Goal: Task Accomplishment & Management: Use online tool/utility

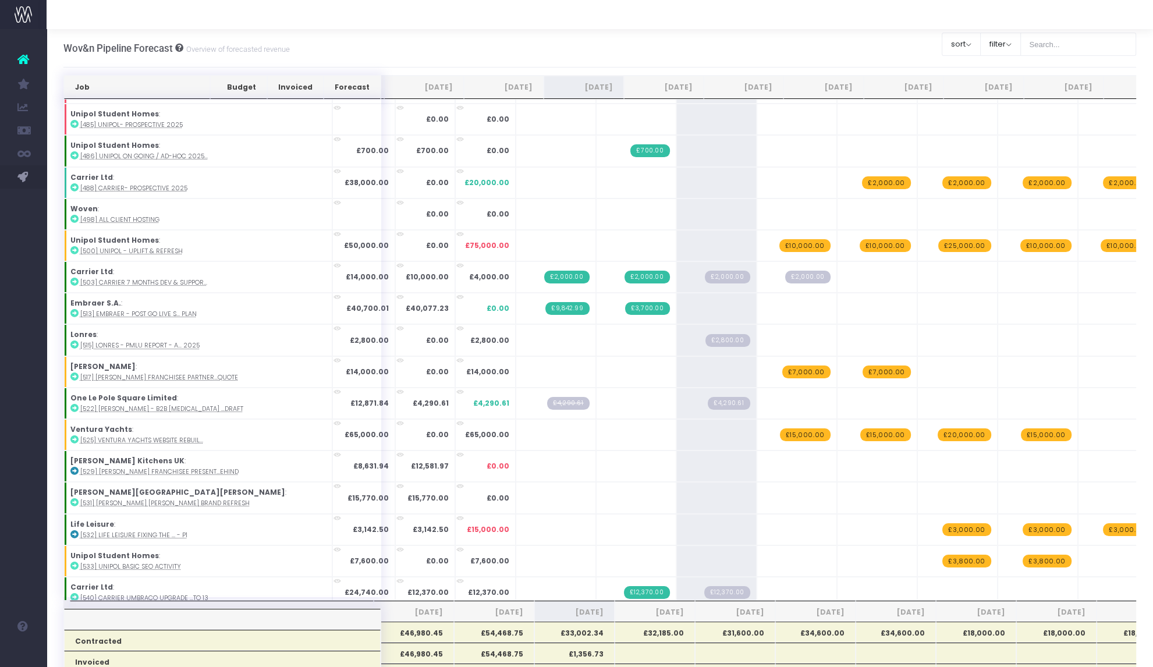
scroll to position [311, 0]
click at [473, 62] on div "Wov&n Pipeline Forecast Overview of forecasted revenue Clear Filters sort Sort …" at bounding box center [599, 48] width 1073 height 38
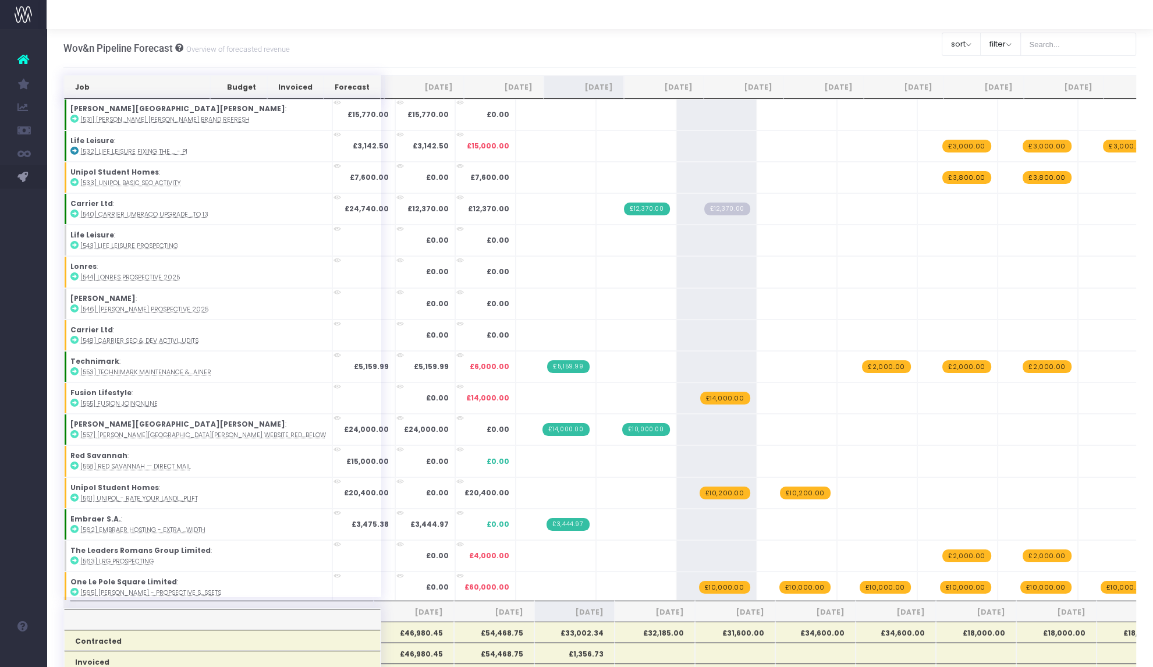
scroll to position [772, 0]
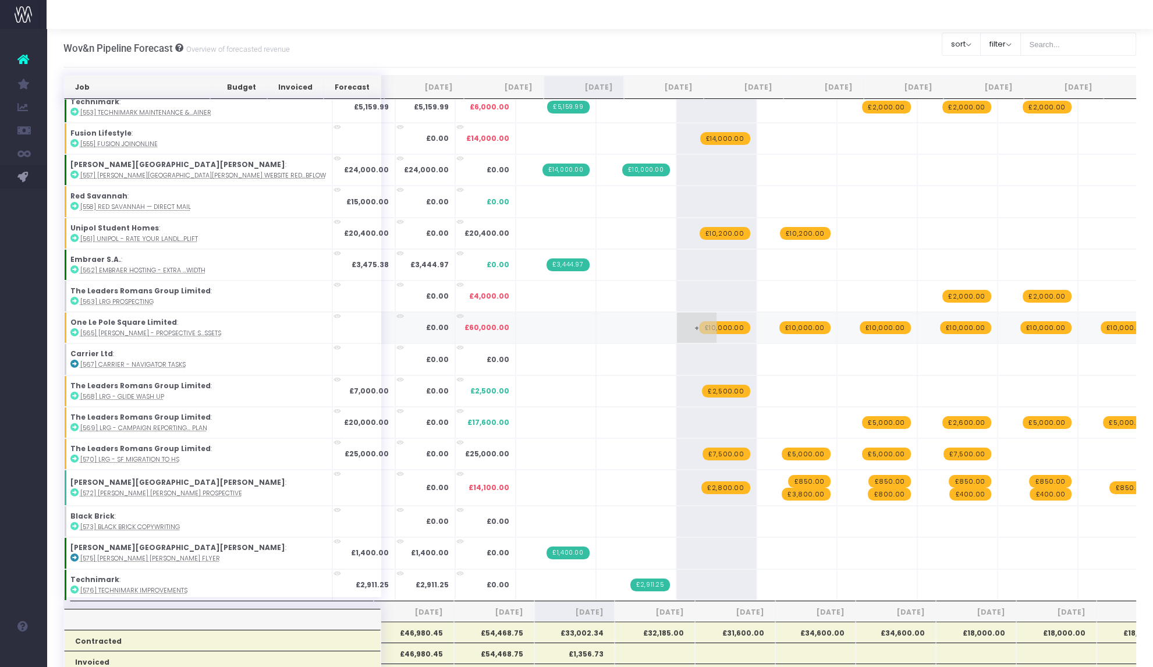
click at [699, 324] on span "£10,000.00" at bounding box center [724, 327] width 51 height 13
click at [0, 0] on span "+" at bounding box center [0, 0] width 0 height 0
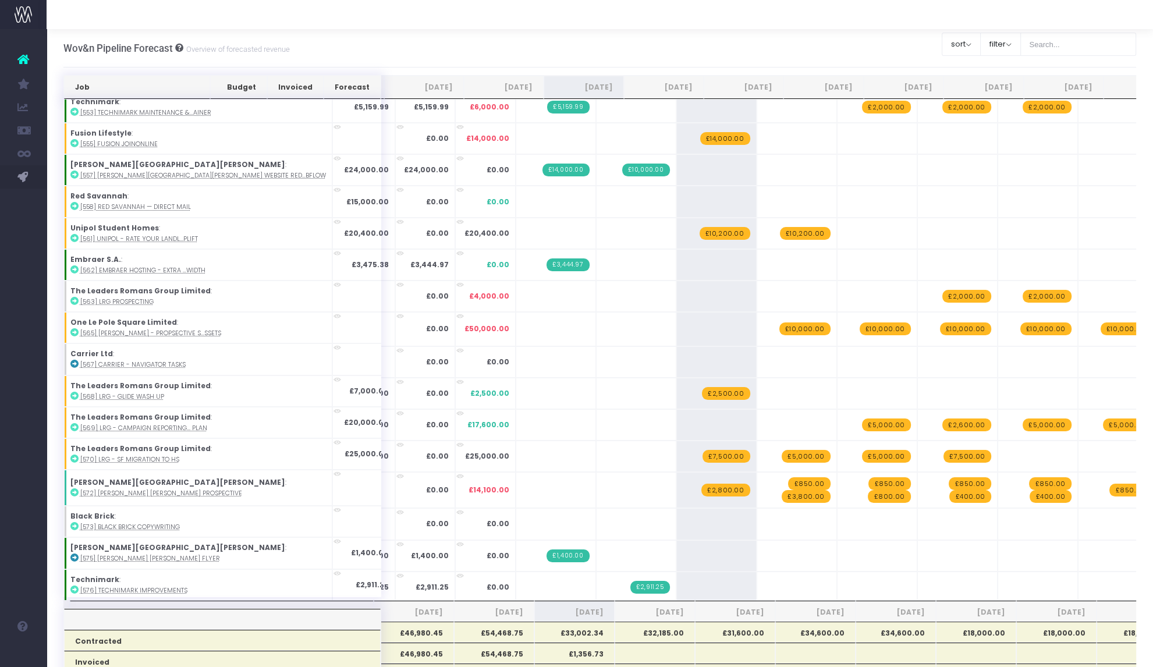
type input "10000"
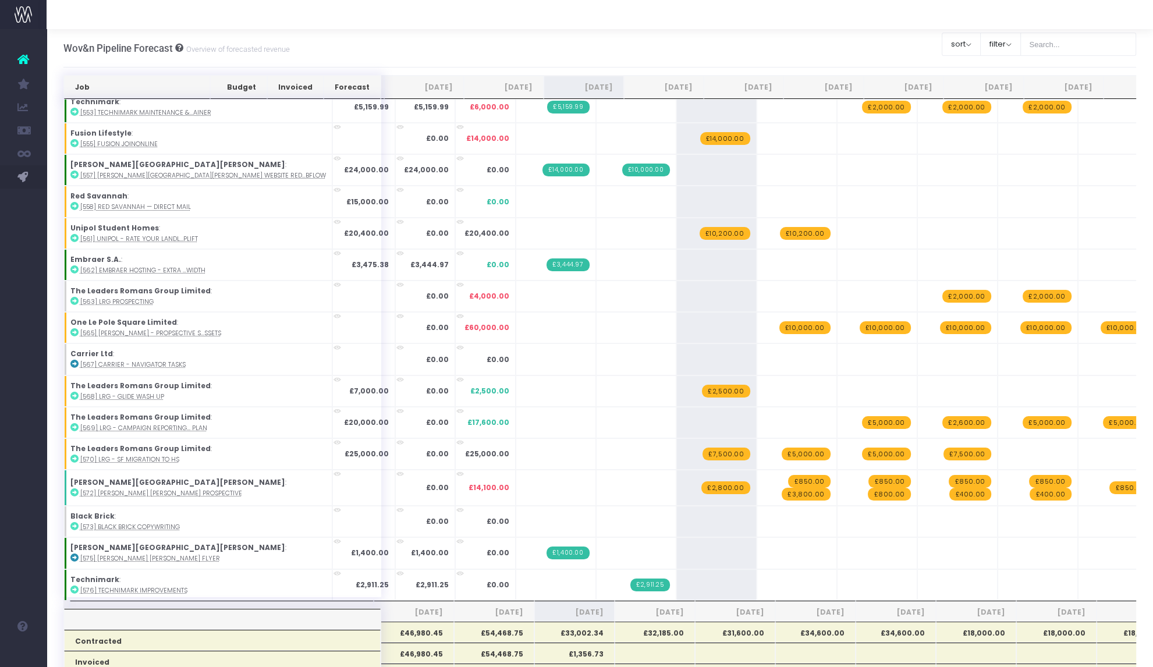
click at [411, 31] on div "Wov&n Pipeline Forecast Overview of forecasted revenue Clear Filters sort Sort …" at bounding box center [599, 48] width 1073 height 38
click at [702, 452] on span "£7,500.00" at bounding box center [725, 454] width 47 height 13
click at [702, 448] on span "£7,500.00" at bounding box center [725, 454] width 47 height 13
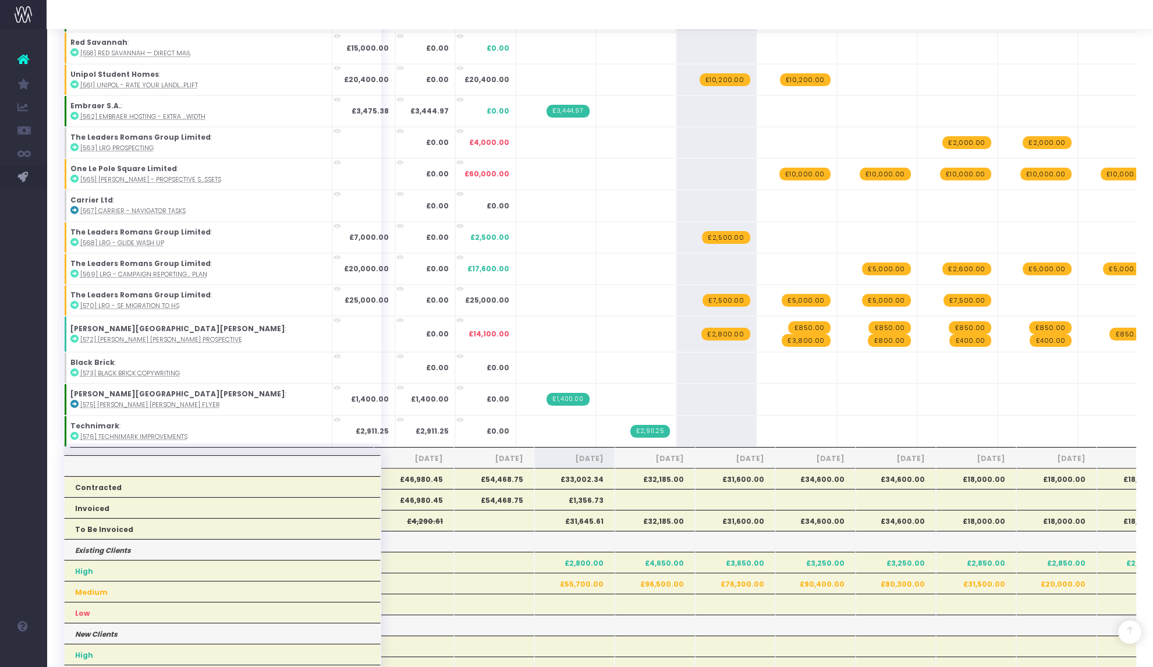
scroll to position [0, 0]
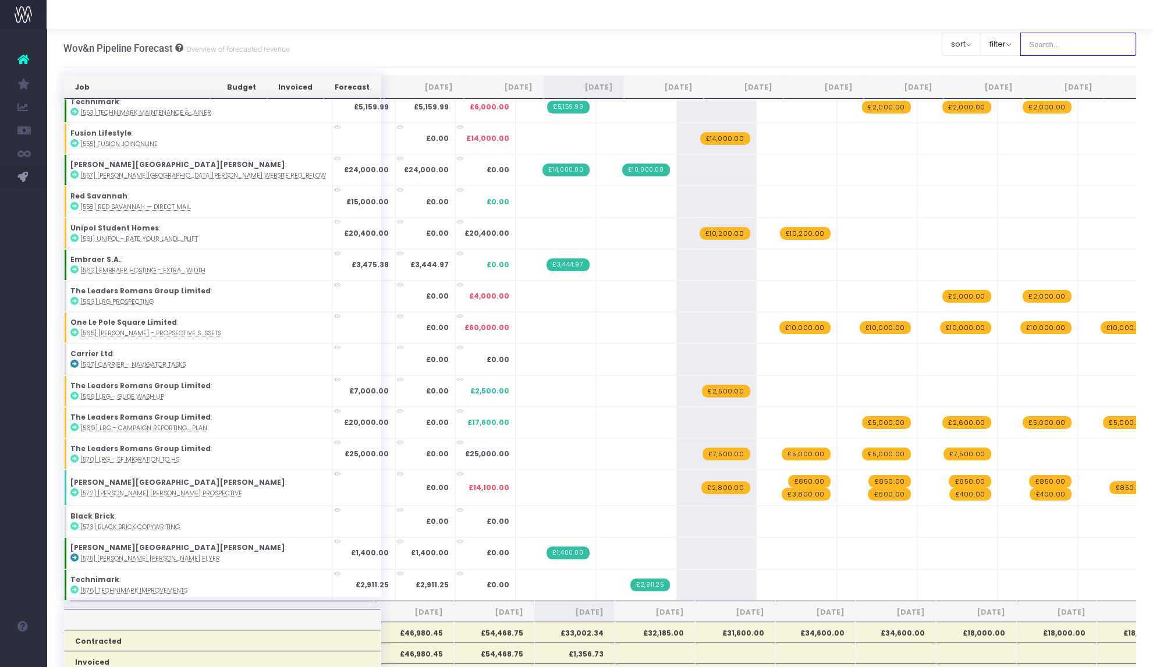
click at [1035, 54] on input "text" at bounding box center [1078, 44] width 116 height 23
type input "high"
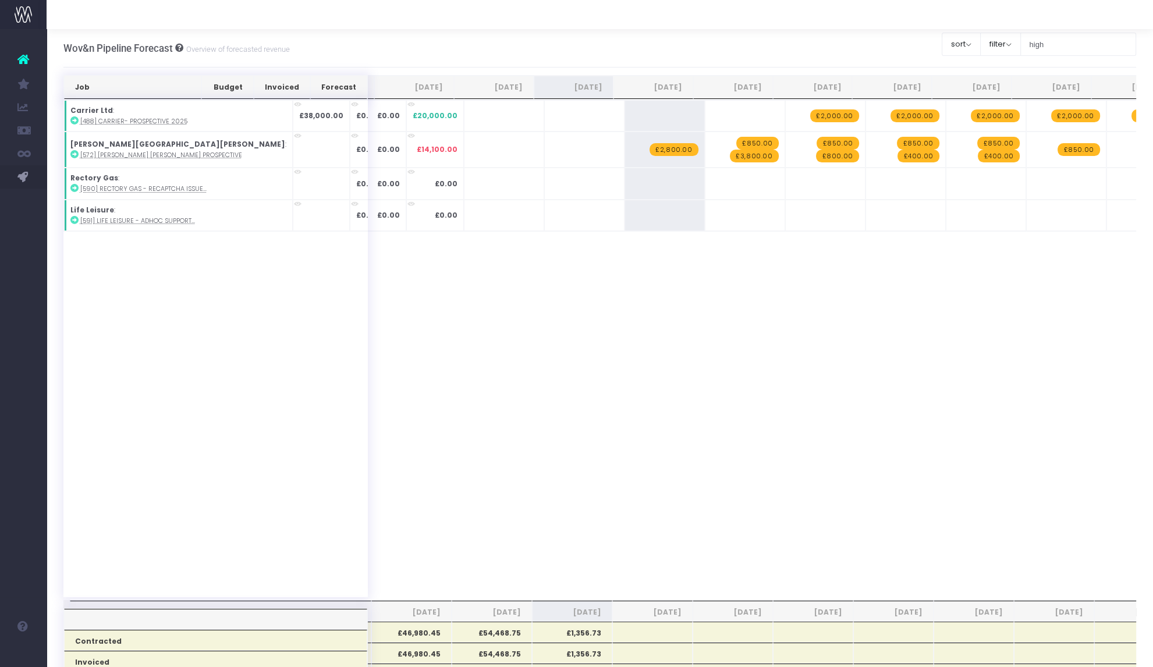
click at [928, 320] on div "Job Budget Invoiced Forecast [DATE] Sep [DATE] Nov [DATE] Jan [DATE] Mar [DATE]…" at bounding box center [599, 350] width 1073 height 501
click at [649, 149] on span "£2,800.00" at bounding box center [673, 149] width 48 height 13
click at [609, 377] on div "Job Budget Invoiced Forecast [DATE] Sep [DATE] Nov [DATE] Jan [DATE] Mar [DATE]…" at bounding box center [599, 350] width 1073 height 501
click at [587, 296] on div "Job Budget Invoiced Forecast [DATE] Sep [DATE] Nov [DATE] Jan [DATE] Mar [DATE]…" at bounding box center [599, 350] width 1073 height 501
